Goal: Book appointment/travel/reservation

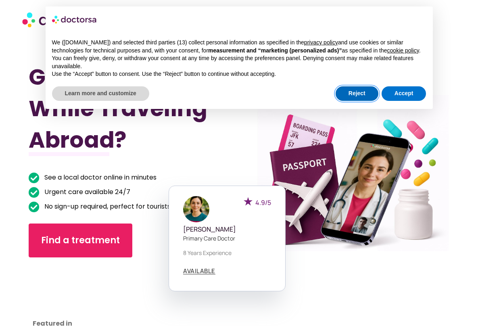
click at [367, 92] on button "Reject" at bounding box center [357, 93] width 43 height 15
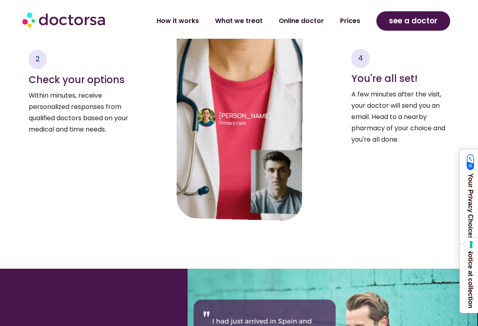
scroll to position [1452, 0]
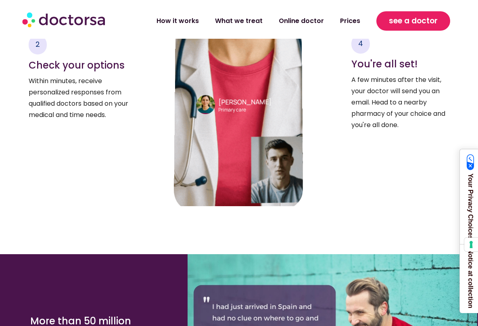
click at [401, 30] on link "see a doctor" at bounding box center [413, 20] width 74 height 19
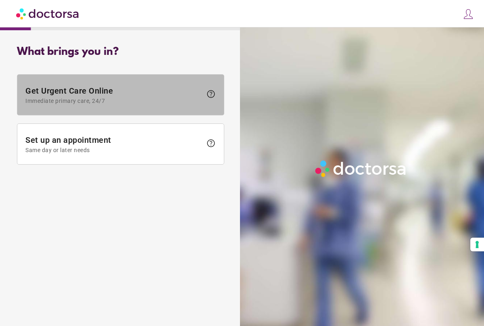
click at [129, 105] on span at bounding box center [120, 95] width 207 height 40
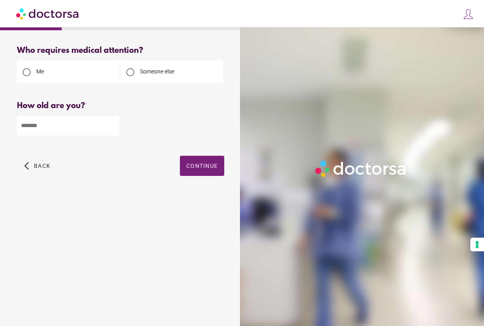
click at [54, 125] on input "number" at bounding box center [68, 126] width 102 height 20
type input "**"
click at [200, 168] on span "Continue" at bounding box center [201, 166] width 31 height 6
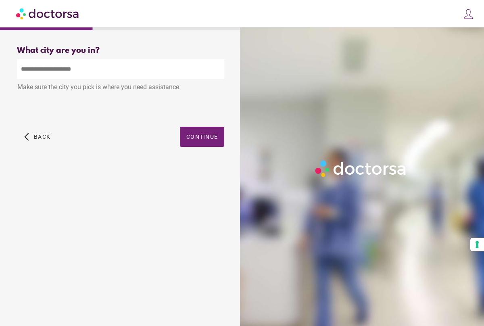
click at [86, 69] on input "text" at bounding box center [120, 69] width 207 height 20
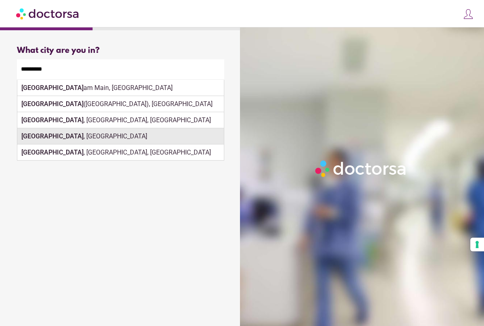
click at [76, 134] on div "Frankfurt , Germany" at bounding box center [120, 136] width 207 height 16
type input "**********"
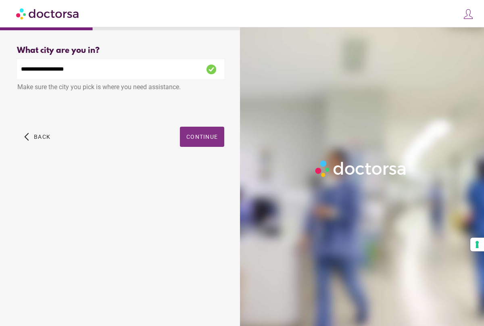
click at [202, 134] on span "button" at bounding box center [202, 137] width 44 height 20
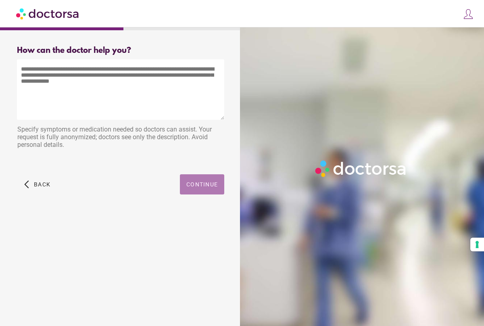
click at [208, 181] on span "button" at bounding box center [202, 184] width 44 height 20
